Goal: Task Accomplishment & Management: Complete application form

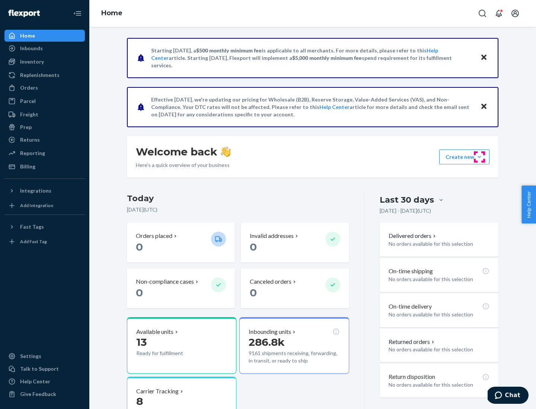
click at [479, 157] on button "Create new Create new inbound Create new order Create new product" at bounding box center [464, 157] width 50 height 15
click at [45, 48] on div "Inbounds" at bounding box center [44, 48] width 79 height 10
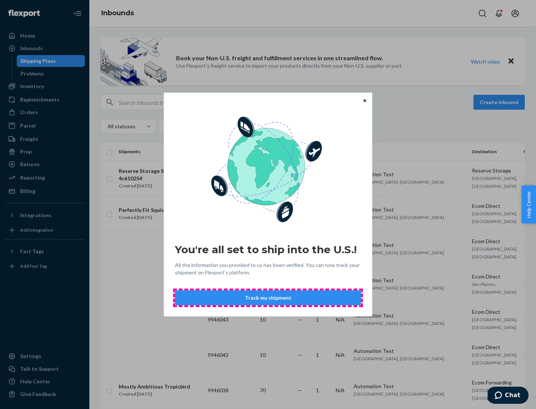
click at [268, 298] on button "Track my shipment" at bounding box center [268, 298] width 186 height 15
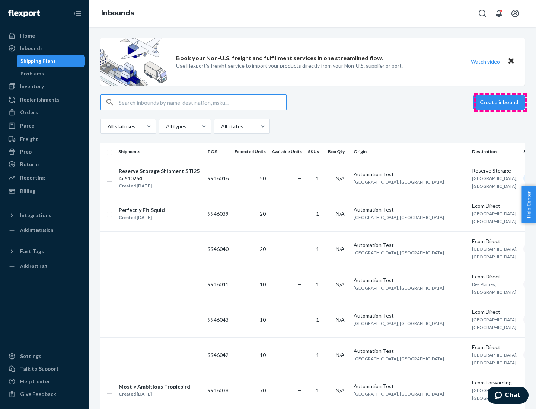
click at [500, 102] on button "Create inbound" at bounding box center [498, 102] width 51 height 15
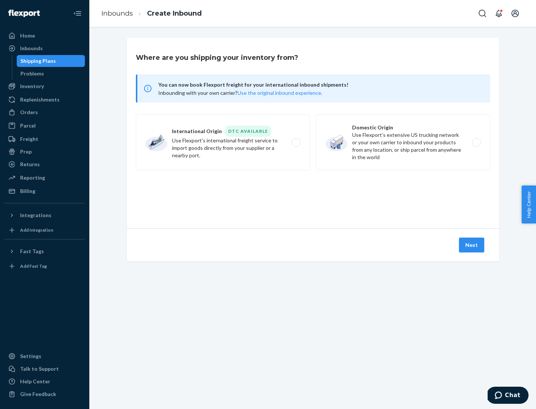
click at [223, 142] on label "International Origin DTC Available Use Flexport's international freight service…" at bounding box center [223, 143] width 174 height 56
click at [296, 142] on input "International Origin DTC Available Use Flexport's international freight service…" at bounding box center [298, 142] width 5 height 5
radio input "true"
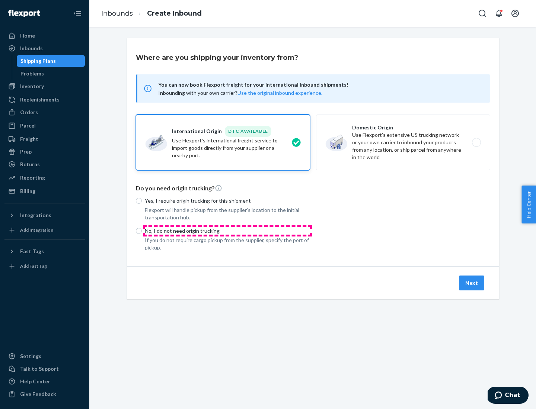
click at [227, 231] on p "No, I do not need origin trucking" at bounding box center [227, 230] width 165 height 7
click at [142, 231] on input "No, I do not need origin trucking" at bounding box center [139, 231] width 6 height 6
radio input "true"
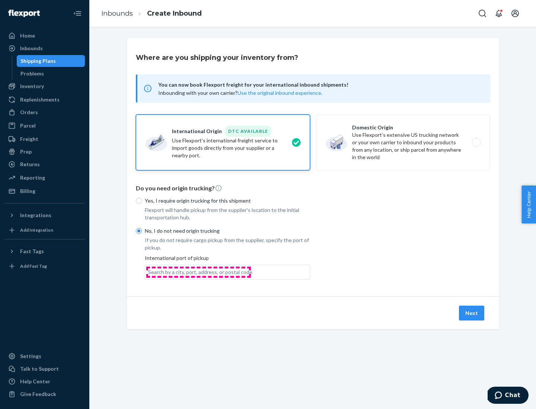
click at [198, 272] on div "Search by a city, port, address, or postal code" at bounding box center [200, 272] width 104 height 7
click at [149, 272] on input "Search by a city, port, address, or postal code" at bounding box center [148, 272] width 1 height 7
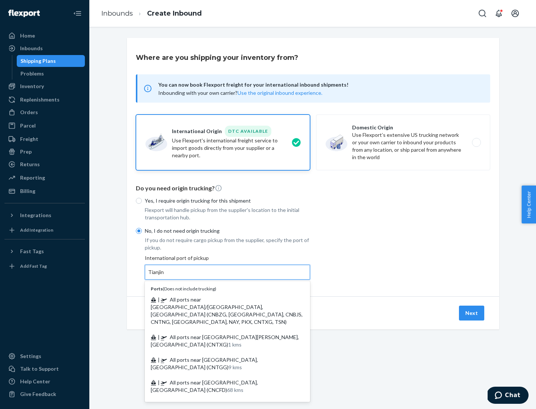
click at [220, 299] on span "| All ports near [GEOGRAPHIC_DATA]/[GEOGRAPHIC_DATA], [GEOGRAPHIC_DATA] (CNBZG,…" at bounding box center [227, 311] width 152 height 29
click at [164, 276] on input "Tianjin" at bounding box center [156, 272] width 16 height 7
type input "All ports near [GEOGRAPHIC_DATA]/[GEOGRAPHIC_DATA], [GEOGRAPHIC_DATA] (CNBZG, […"
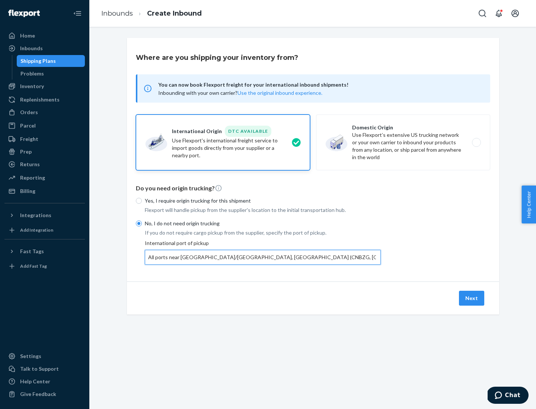
click at [472, 298] on button "Next" at bounding box center [471, 298] width 25 height 15
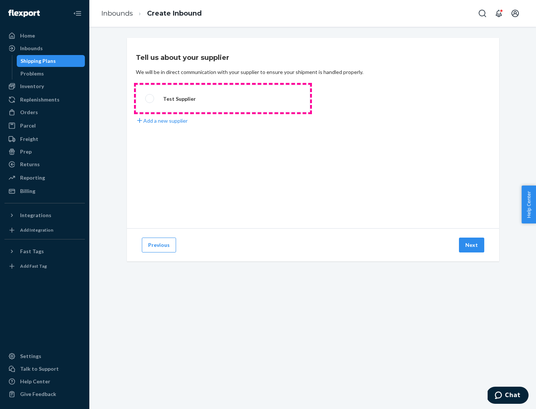
click at [223, 99] on label "Test Supplier" at bounding box center [223, 99] width 174 height 28
click at [150, 99] on input "Test Supplier" at bounding box center [147, 98] width 5 height 5
radio input "true"
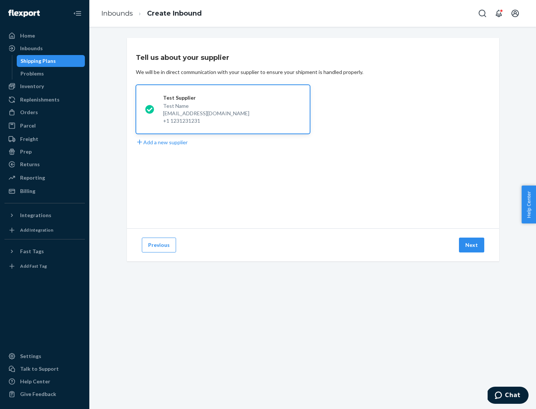
click at [472, 245] on button "Next" at bounding box center [471, 245] width 25 height 15
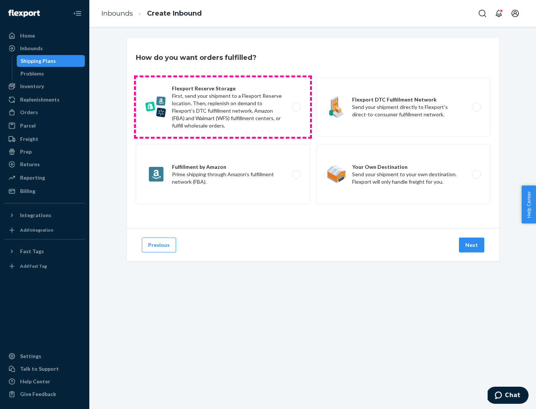
click at [223, 107] on label "Flexport Reserve Storage First, send your shipment to a Flexport Reserve locati…" at bounding box center [223, 107] width 174 height 60
click at [296, 107] on input "Flexport Reserve Storage First, send your shipment to a Flexport Reserve locati…" at bounding box center [298, 107] width 5 height 5
radio input "true"
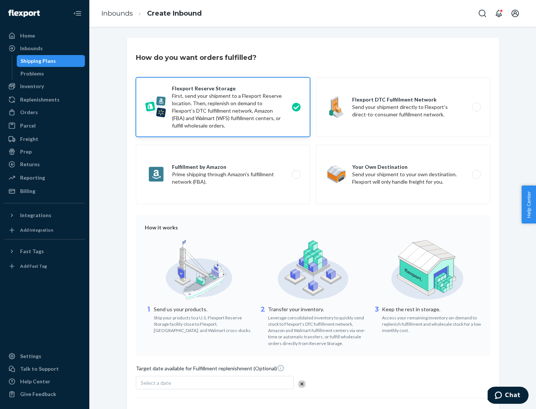
scroll to position [61, 0]
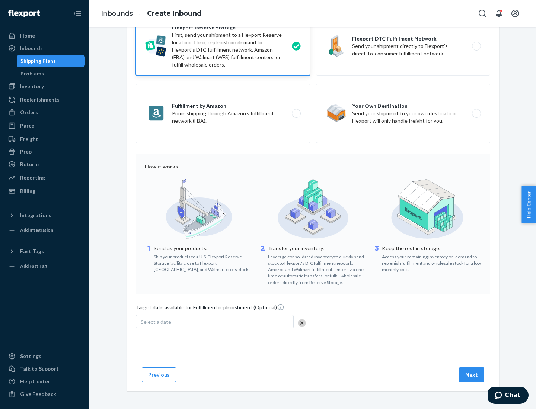
click at [472, 375] on button "Next" at bounding box center [471, 375] width 25 height 15
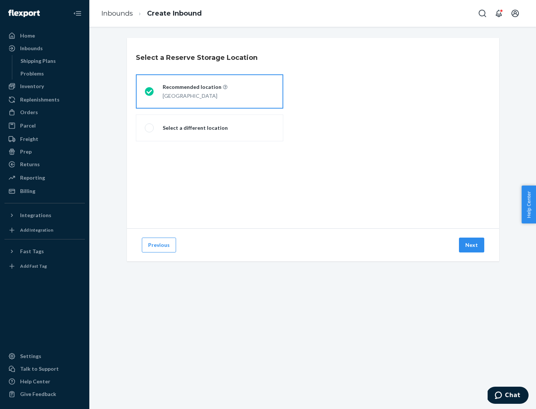
click at [209, 92] on div "[GEOGRAPHIC_DATA]" at bounding box center [195, 95] width 65 height 9
click at [150, 92] on input "Recommended location [GEOGRAPHIC_DATA]" at bounding box center [147, 91] width 5 height 5
click at [472, 245] on button "Next" at bounding box center [471, 245] width 25 height 15
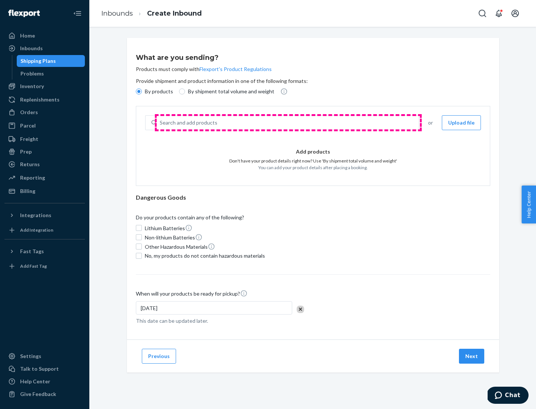
click at [288, 123] on div "Search and add products" at bounding box center [288, 122] width 262 height 13
click at [160, 123] on input "Search and add products" at bounding box center [160, 122] width 1 height 7
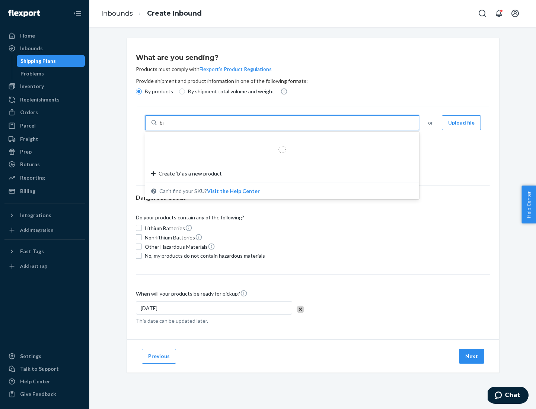
type input "basic"
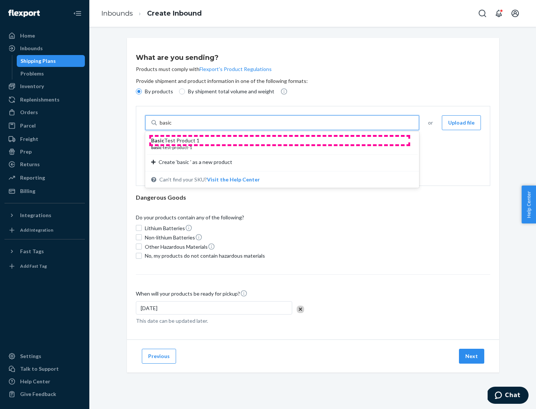
click at [279, 141] on div "Basic Test Product 1" at bounding box center [279, 140] width 256 height 7
click at [173, 126] on input "basic" at bounding box center [166, 122] width 13 height 7
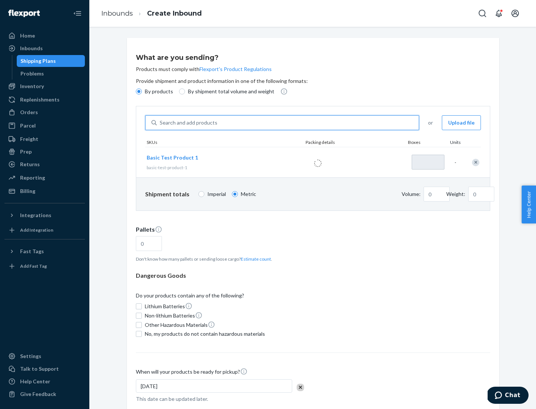
type input "1"
type input "1.09"
type input "3.27"
type input "3"
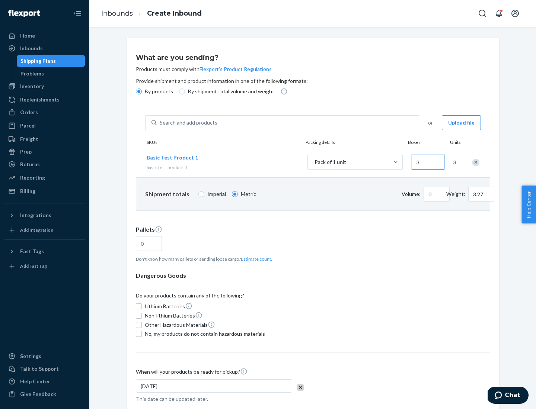
type input "0.01"
type input "32.66"
type input "300"
type input "0.07"
type input "326.59"
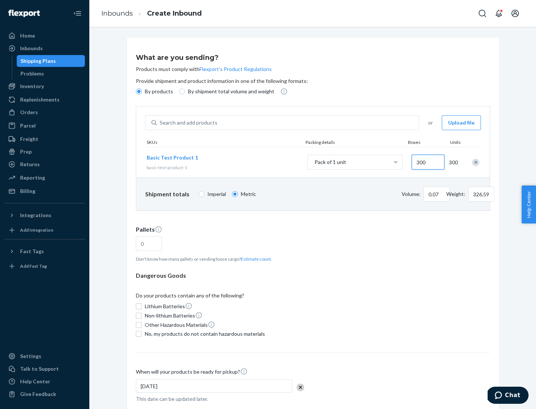
type input "3000"
type input "0.68"
type input "3265.86"
type input "1.09"
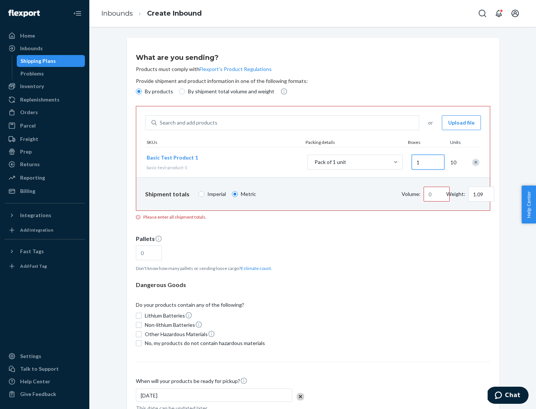
type input "10"
type input "10.89"
type input "100"
type input "0.02"
type input "108.86"
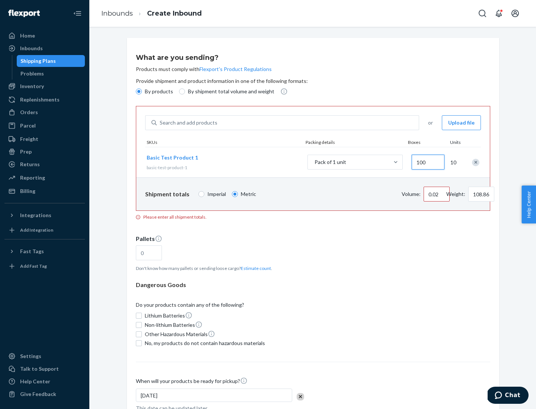
type input "1000"
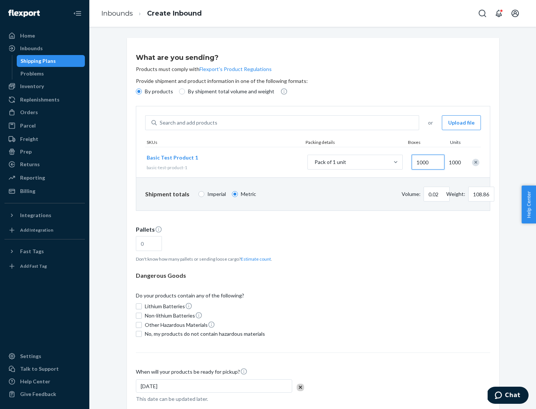
type input "0.23"
type input "1088.62"
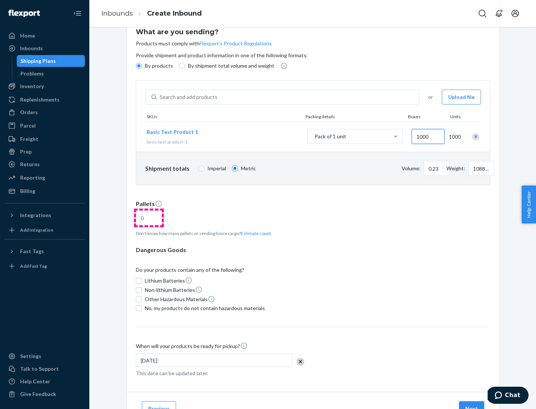
type input "1000"
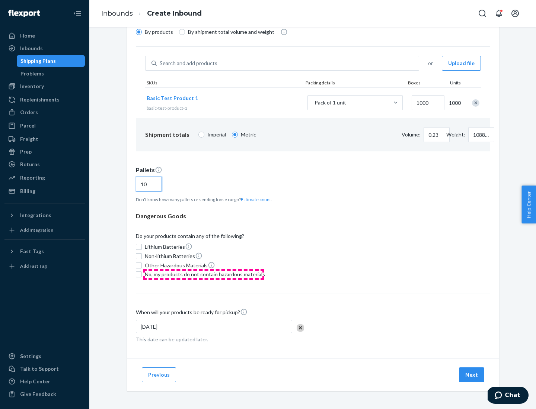
type input "10"
click at [204, 275] on span "No, my products do not contain hazardous materials" at bounding box center [205, 274] width 120 height 7
click at [142, 275] on input "No, my products do not contain hazardous materials" at bounding box center [139, 275] width 6 height 6
checkbox input "true"
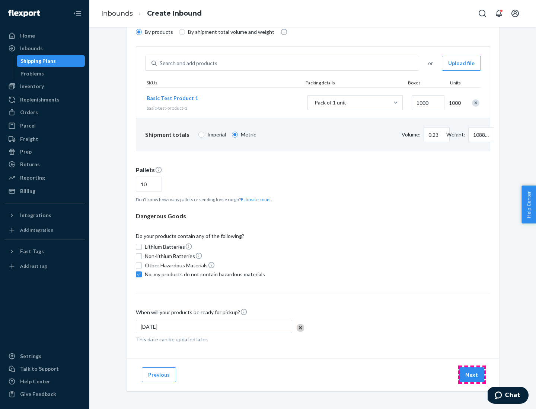
click at [472, 375] on button "Next" at bounding box center [471, 375] width 25 height 15
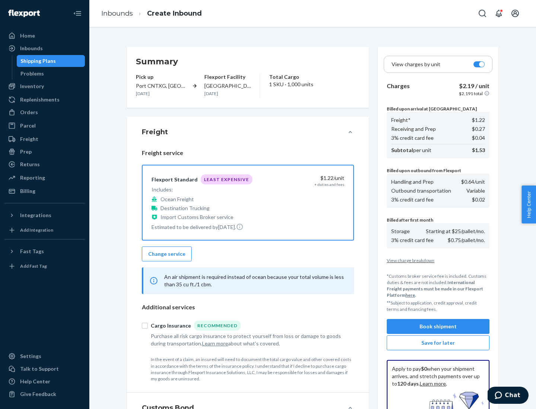
scroll to position [109, 0]
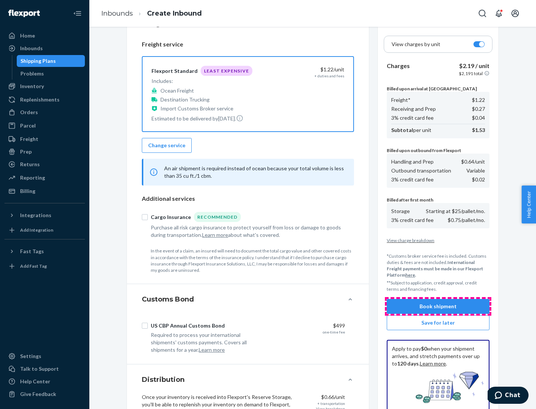
click at [438, 307] on button "Book shipment" at bounding box center [438, 306] width 103 height 15
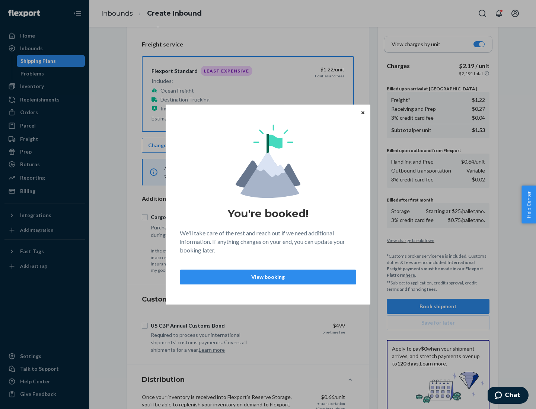
click at [268, 277] on p "View booking" at bounding box center [268, 276] width 164 height 7
